Goal: Transaction & Acquisition: Book appointment/travel/reservation

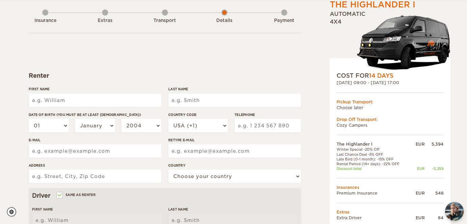
click at [90, 100] on input "First Name" at bounding box center [95, 101] width 132 height 14
type input "[PERSON_NAME]"
type input "[DEMOGRAPHIC_DATA]"
type input "Caminho Do Areeiro De Baixo, 7"
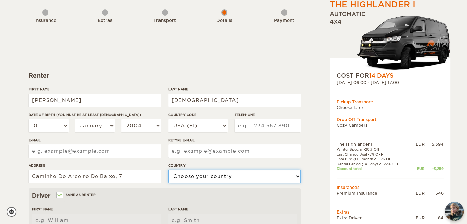
select select "167"
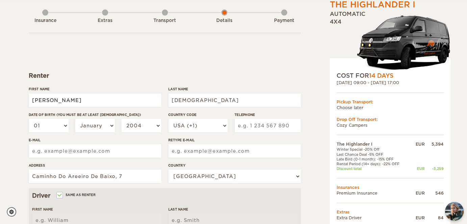
type input "[PERSON_NAME]"
type input "[DEMOGRAPHIC_DATA]"
drag, startPoint x: 82, startPoint y: 103, endPoint x: 0, endPoint y: 91, distance: 83.4
click at [0, 91] on div "The Highlander I Expand Collapse Total 2,765 EUR Automatic 4x4 COST FOR 14 Days…" at bounding box center [233, 185] width 467 height 439
type input "[PERSON_NAME]"
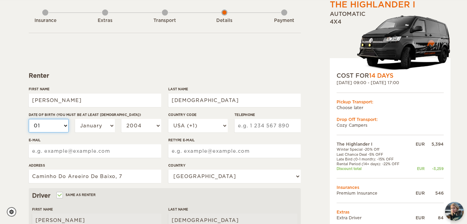
type input "[PERSON_NAME]"
click at [51, 125] on select "01 02 03 04 05 06 07 08 09 10 11 12 13 14 15 16 17 18 19 20 21 22 23 24 25 26 2…" at bounding box center [49, 126] width 40 height 14
select select "04"
click at [29, 119] on select "01 02 03 04 05 06 07 08 09 10 11 12 13 14 15 16 17 18 19 20 21 22 23 24 25 26 2…" at bounding box center [49, 126] width 40 height 14
select select "04"
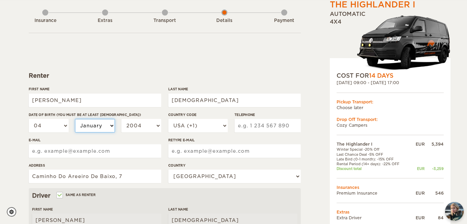
click at [97, 127] on select "January February March April May June July August September October November De…" at bounding box center [95, 126] width 40 height 14
select select "04"
click at [75, 119] on select "January February March April May June July August September October November De…" at bounding box center [95, 126] width 40 height 14
select select "04"
click at [135, 126] on select "2004 2003 2002 2001 2000 1999 1998 1997 1996 1995 1994 1993 1992 1991 1990 1989…" at bounding box center [141, 126] width 40 height 14
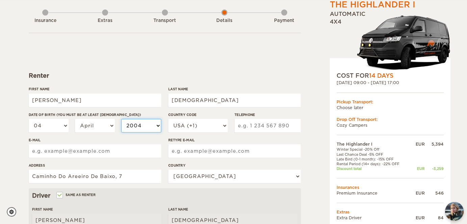
select select "1989"
click at [121, 119] on select "2004 2003 2002 2001 2000 1999 1998 1997 1996 1995 1994 1993 1992 1991 1990 1989…" at bounding box center [141, 126] width 40 height 14
select select "1989"
click at [195, 120] on select "USA (+1) [GEOGRAPHIC_DATA] (+44) [GEOGRAPHIC_DATA] (+49) [GEOGRAPHIC_DATA] (+21…" at bounding box center [197, 126] width 59 height 14
select select "351"
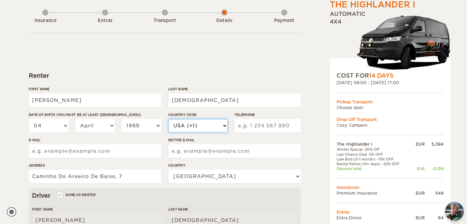
click at [168, 119] on select "USA (+1) [GEOGRAPHIC_DATA] (+44) [GEOGRAPHIC_DATA] (+49) [GEOGRAPHIC_DATA] (+21…" at bounding box center [197, 126] width 59 height 14
click at [246, 123] on input "Telephone" at bounding box center [267, 126] width 66 height 14
type input "*"
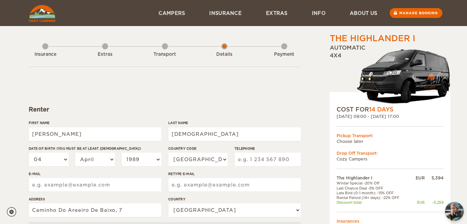
click at [256, 155] on input "Telephone" at bounding box center [267, 160] width 66 height 14
type input "925089996"
click at [106, 186] on input "E-mail" at bounding box center [95, 185] width 132 height 14
drag, startPoint x: 110, startPoint y: 189, endPoint x: 0, endPoint y: 180, distance: 110.5
click at [0, 180] on div "The Highlander I Expand Collapse Total 2,765 EUR Automatic 4x4 COST FOR 14 Days…" at bounding box center [233, 219] width 467 height 439
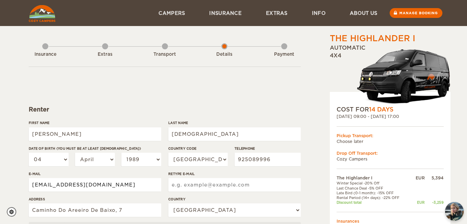
type input "[EMAIL_ADDRESS][DOMAIN_NAME]"
click at [213, 182] on input "Retype E-mail" at bounding box center [234, 185] width 132 height 14
paste input "[EMAIL_ADDRESS][DOMAIN_NAME]"
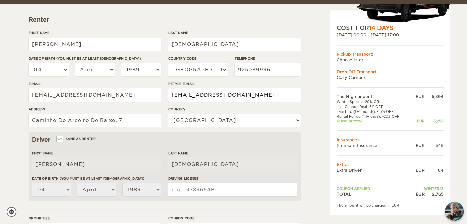
scroll to position [101, 0]
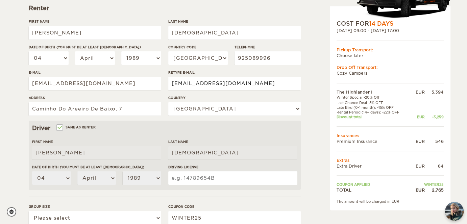
type input "[EMAIL_ADDRESS][DOMAIN_NAME]"
click at [186, 178] on input "Driving License" at bounding box center [232, 178] width 129 height 14
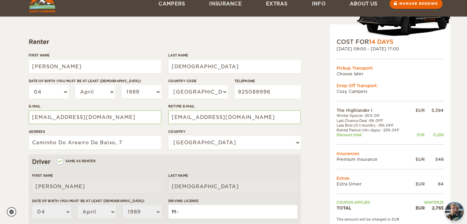
scroll to position [135, 0]
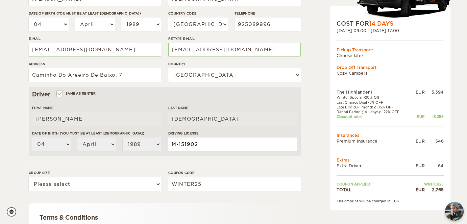
type input "M-151902"
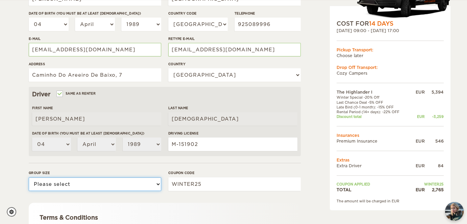
click at [66, 189] on select "Please select 1 2" at bounding box center [95, 184] width 132 height 14
select select "2"
click at [29, 177] on select "Please select 1 2" at bounding box center [95, 184] width 132 height 14
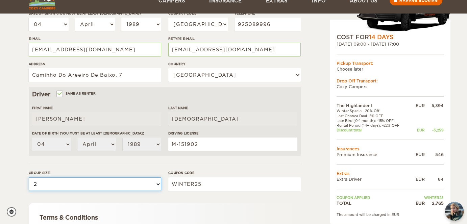
scroll to position [203, 0]
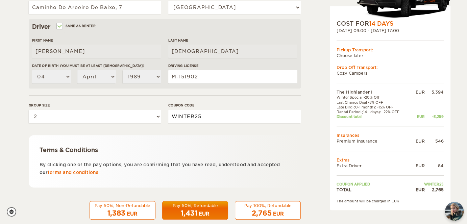
drag, startPoint x: 211, startPoint y: 111, endPoint x: 131, endPoint y: 111, distance: 80.7
click at [131, 111] on div "Group size Please select 1 2 Coupon code WINTER25" at bounding box center [165, 115] width 272 height 25
type input "EPICICELAND"
drag, startPoint x: 126, startPoint y: 159, endPoint x: 128, endPoint y: 81, distance: 78.4
click at [126, 158] on div "Terms & Conditions By clicking one of the pay options, you are confirming that …" at bounding box center [165, 161] width 272 height 52
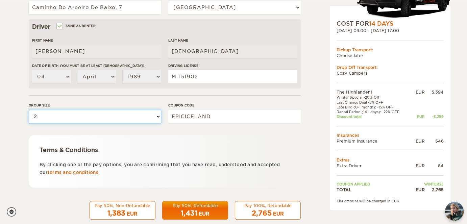
click at [109, 117] on select "Please select 1 2" at bounding box center [95, 117] width 132 height 14
click at [222, 96] on form "Renter First Name [PERSON_NAME] Last Name [PERSON_NAME] Date of birth (You must…" at bounding box center [165, 42] width 272 height 356
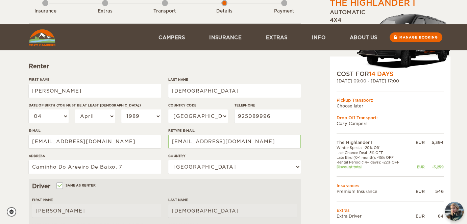
scroll to position [101, 0]
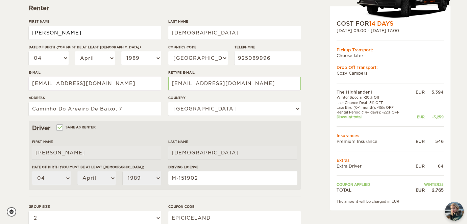
click at [91, 31] on input "[PERSON_NAME]" at bounding box center [95, 33] width 132 height 14
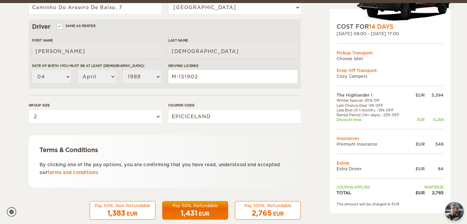
scroll to position [215, 0]
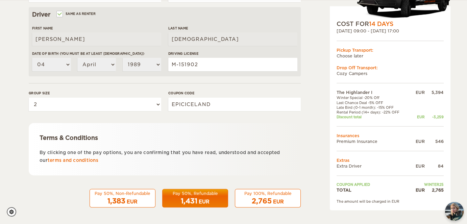
type input "[PERSON_NAME]"
click at [215, 198] on div "1,431 EUR" at bounding box center [195, 201] width 57 height 10
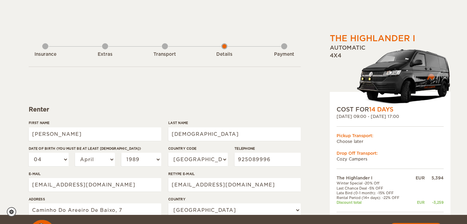
select select "04"
select select "1989"
select select "351"
select select "167"
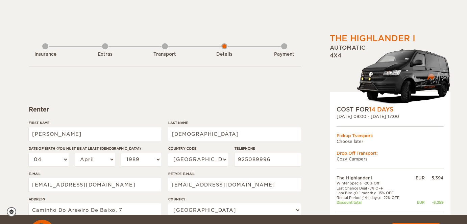
select select "2"
